Goal: Transaction & Acquisition: Purchase product/service

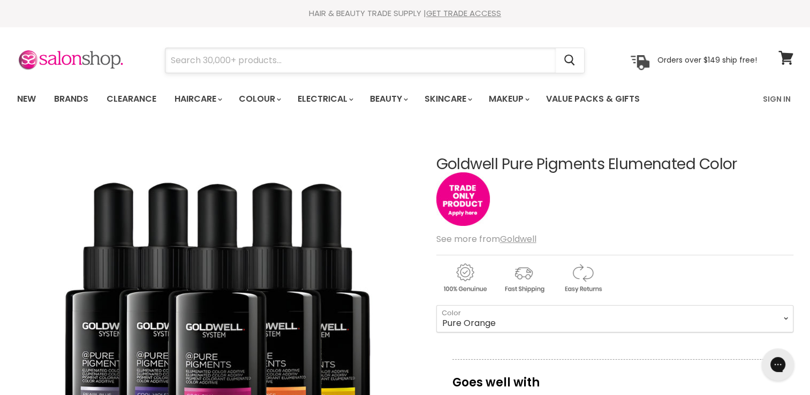
click at [314, 69] on input "Search" at bounding box center [360, 60] width 390 height 25
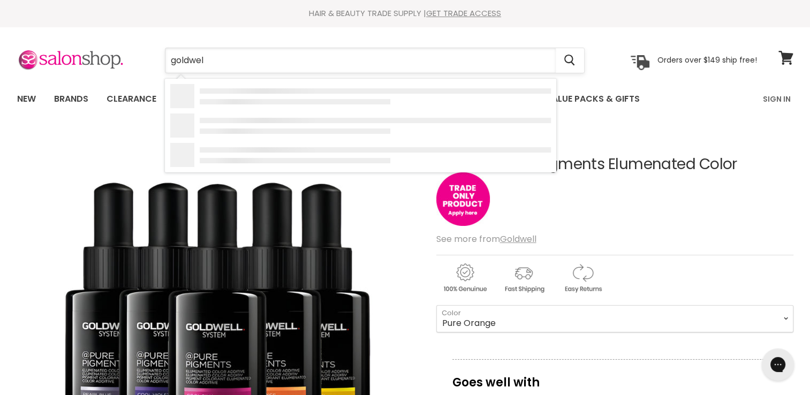
type input "goldwell"
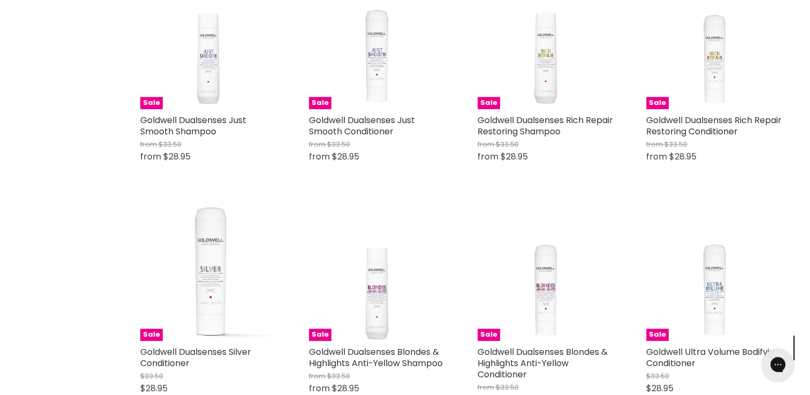
scroll to position [724, 0]
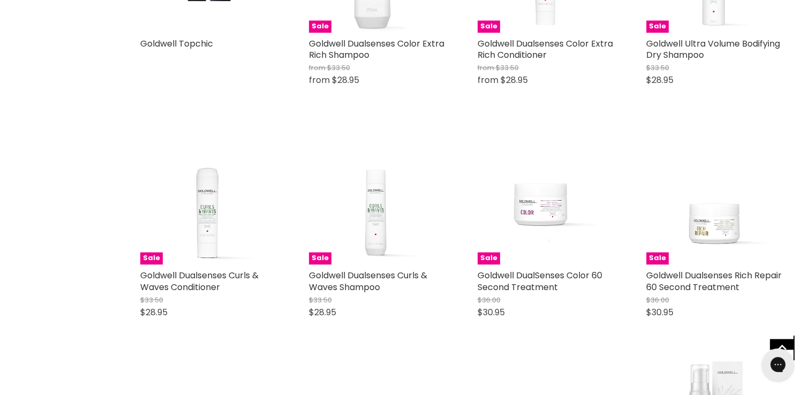
scroll to position [1600, 0]
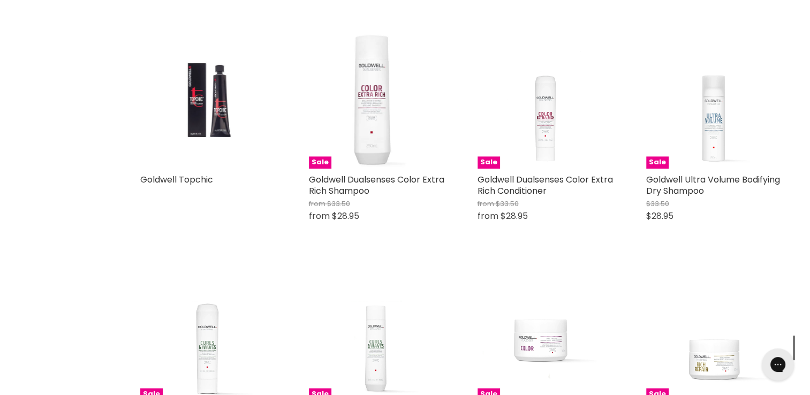
click at [197, 112] on img "Main content" at bounding box center [208, 100] width 90 height 137
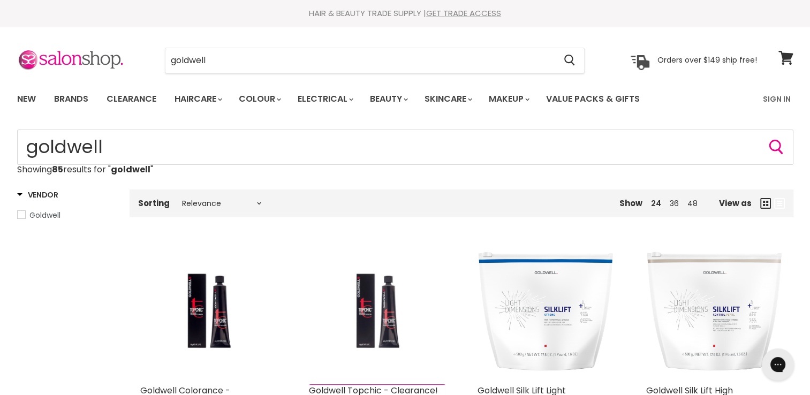
click at [370, 285] on img "Main content" at bounding box center [376, 311] width 90 height 137
